Goal: Task Accomplishment & Management: Manage account settings

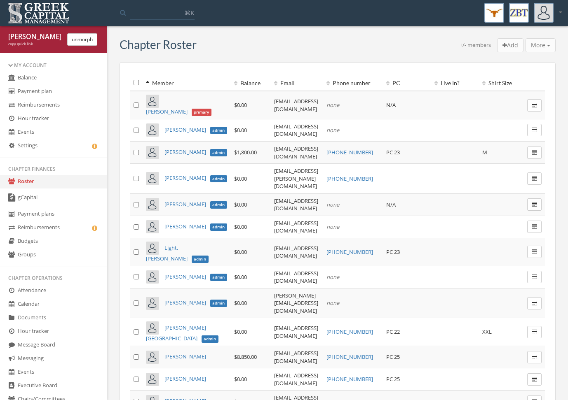
click at [27, 62] on div "My Account" at bounding box center [53, 65] width 91 height 7
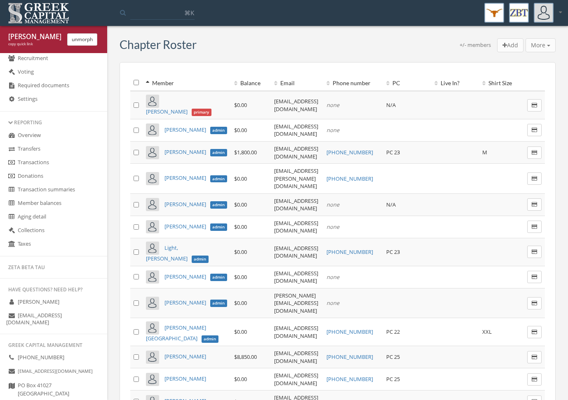
scroll to position [271, 0]
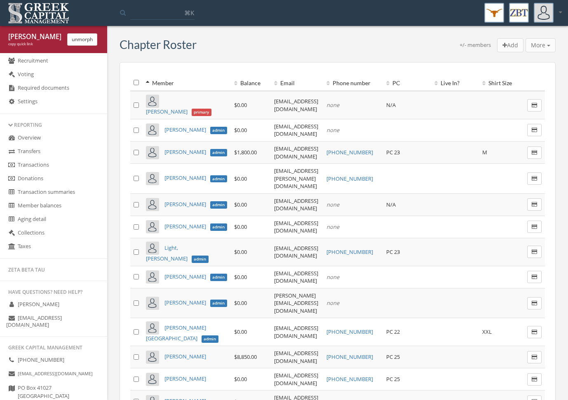
click at [54, 104] on link "Settings" at bounding box center [53, 102] width 107 height 14
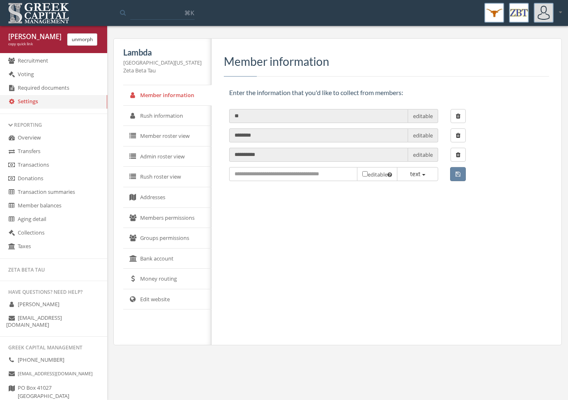
click at [168, 278] on link "Money routing" at bounding box center [167, 279] width 88 height 21
